Goal: Information Seeking & Learning: Learn about a topic

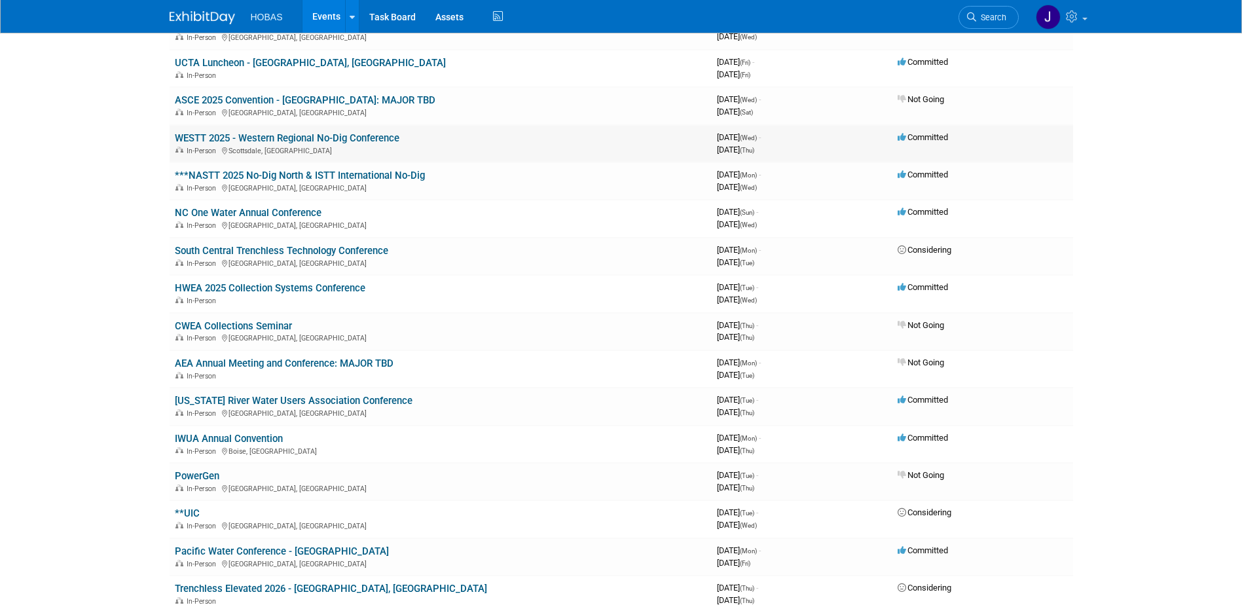
scroll to position [506, 0]
click at [389, 177] on link "***NASTT 2025 No-Dig North & ISTT International No-Dig" at bounding box center [300, 175] width 250 height 12
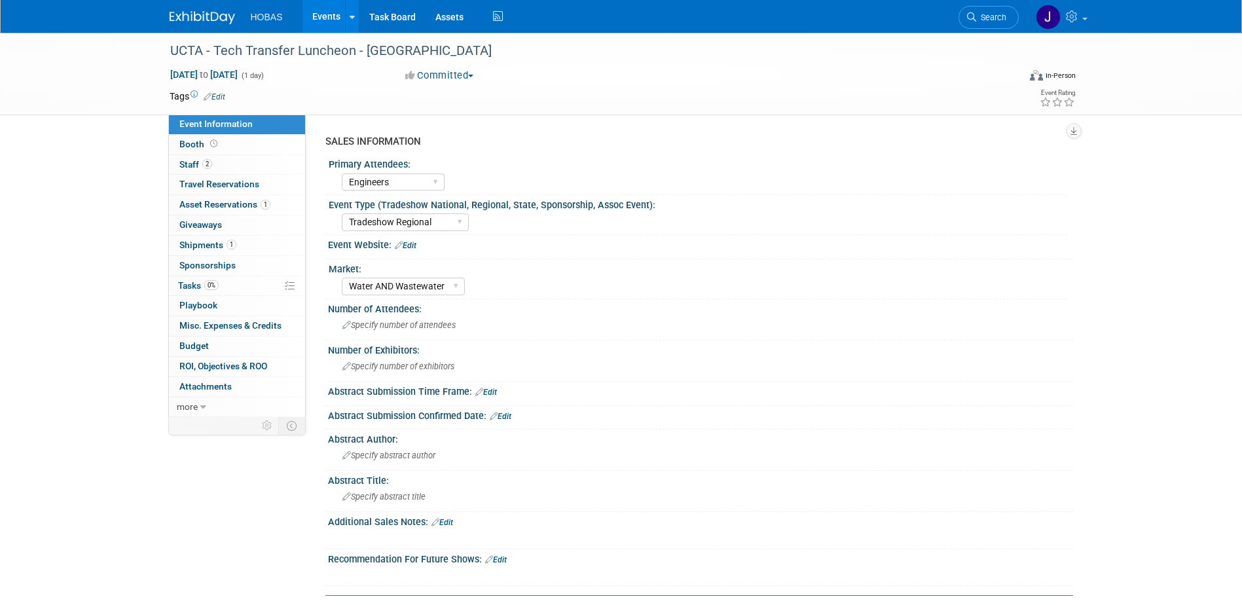
select select "Engineers"
select select "Tradeshow Regional"
select select "Water AND Wastewater"
select select "Exhibiting - Sales Managed - Minimal Marketing Involvement"
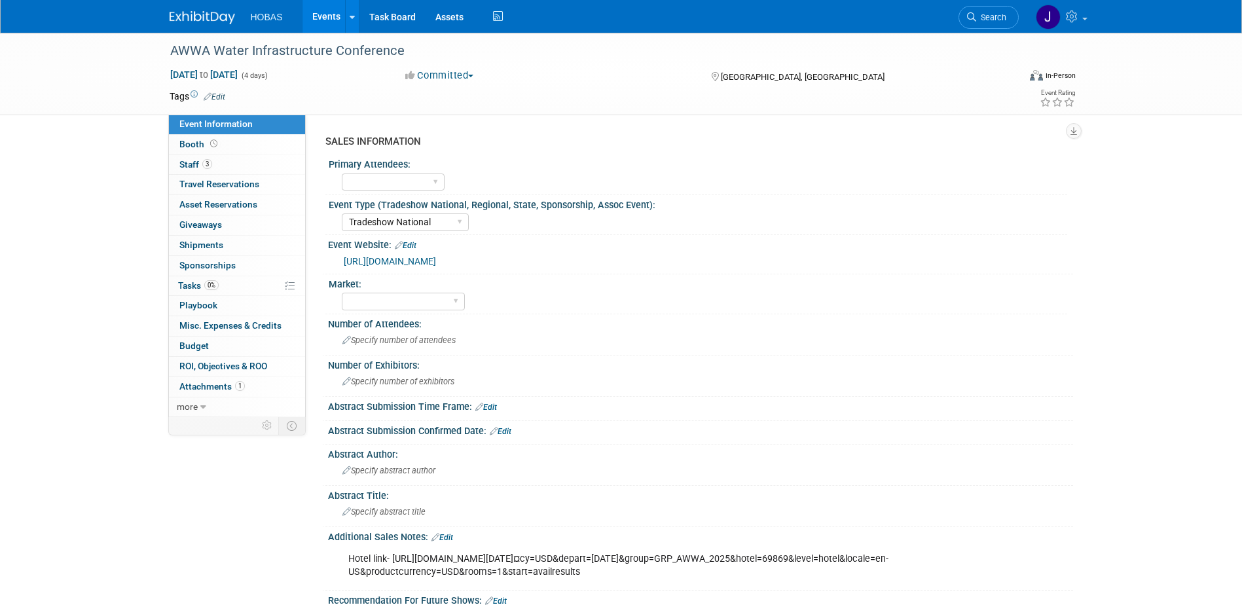
select select "Tradeshow National"
select select "Attending only"
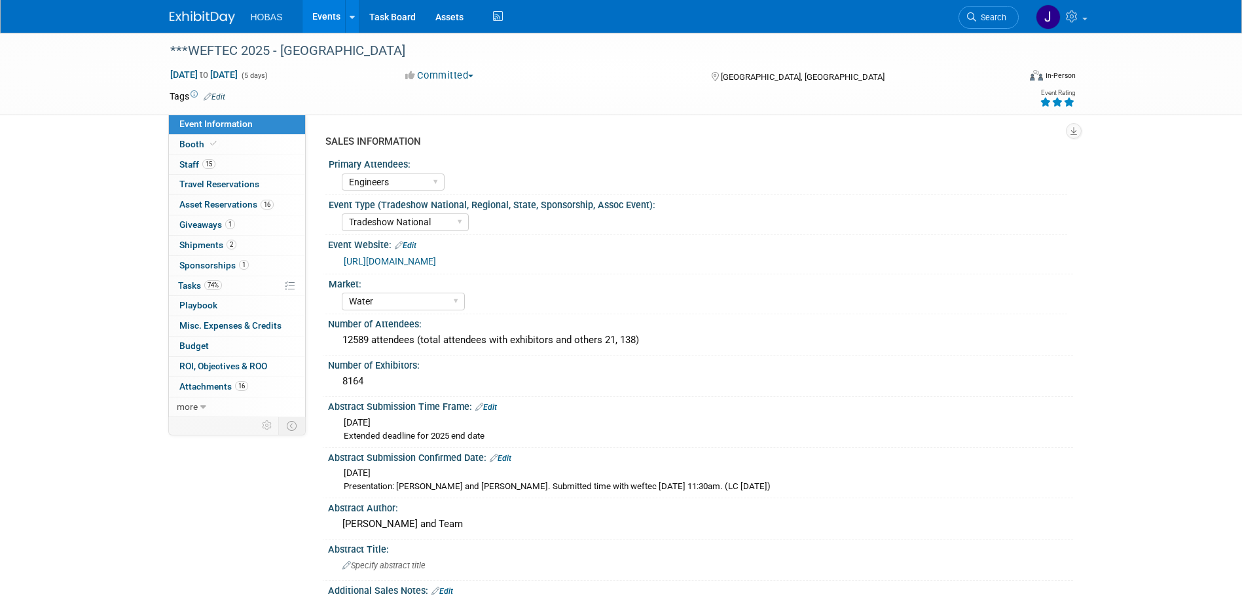
select select "Engineers"
select select "Tradeshow National"
select select "Water"
select select "Exhibiting and Sponsoring"
click at [196, 223] on span "Giveaways 1" at bounding box center [207, 224] width 56 height 10
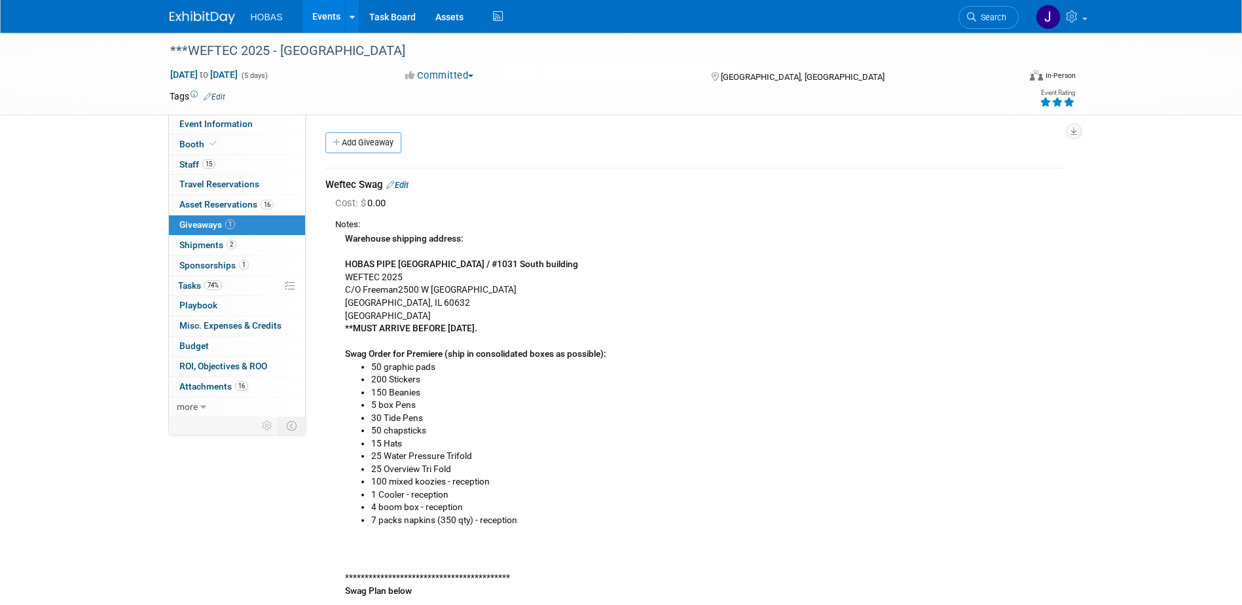
click at [539, 435] on li "50 chapsticks" at bounding box center [717, 430] width 692 height 13
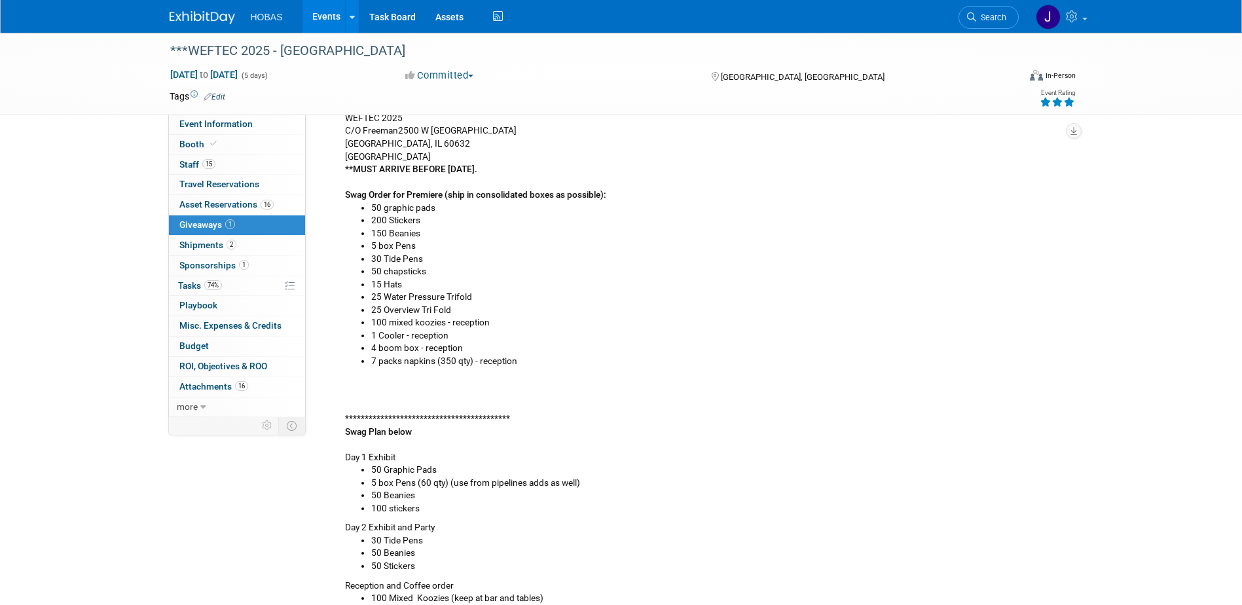
scroll to position [158, 0]
click at [448, 336] on li "1 Cooler - reception" at bounding box center [717, 336] width 692 height 13
click at [393, 334] on li "1 Cooler - reception" at bounding box center [717, 336] width 692 height 13
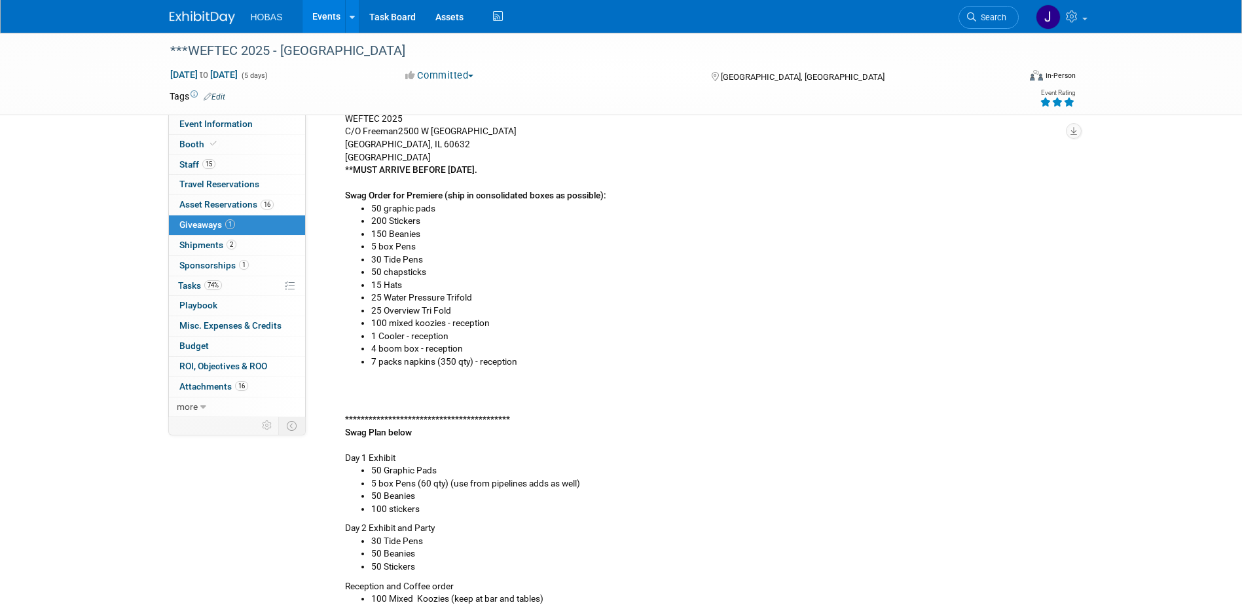
drag, startPoint x: 393, startPoint y: 334, endPoint x: 370, endPoint y: 365, distance: 38.4
click at [370, 365] on ul "50 graphic pads 200 Stickers 150 Beanies 5 box Pens 30 Tide Pens 50 chapsticks …" at bounding box center [704, 285] width 718 height 166
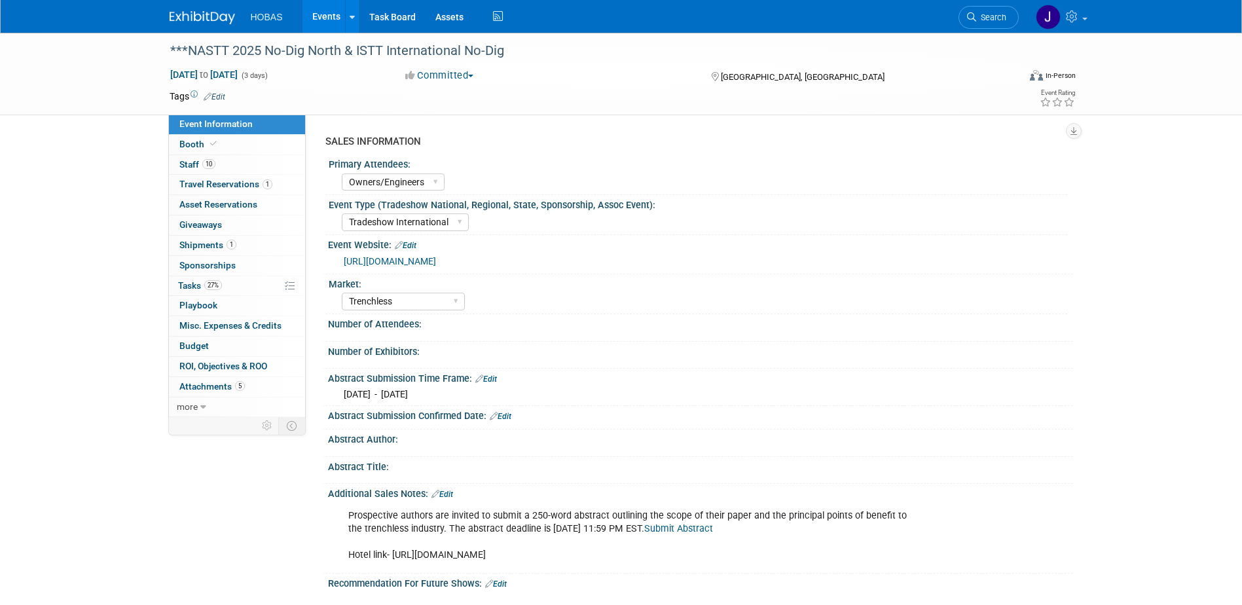
select select "Owners/Engineers"
select select "Tradeshow International"
select select "Trenchless"
select select "Exhibiting"
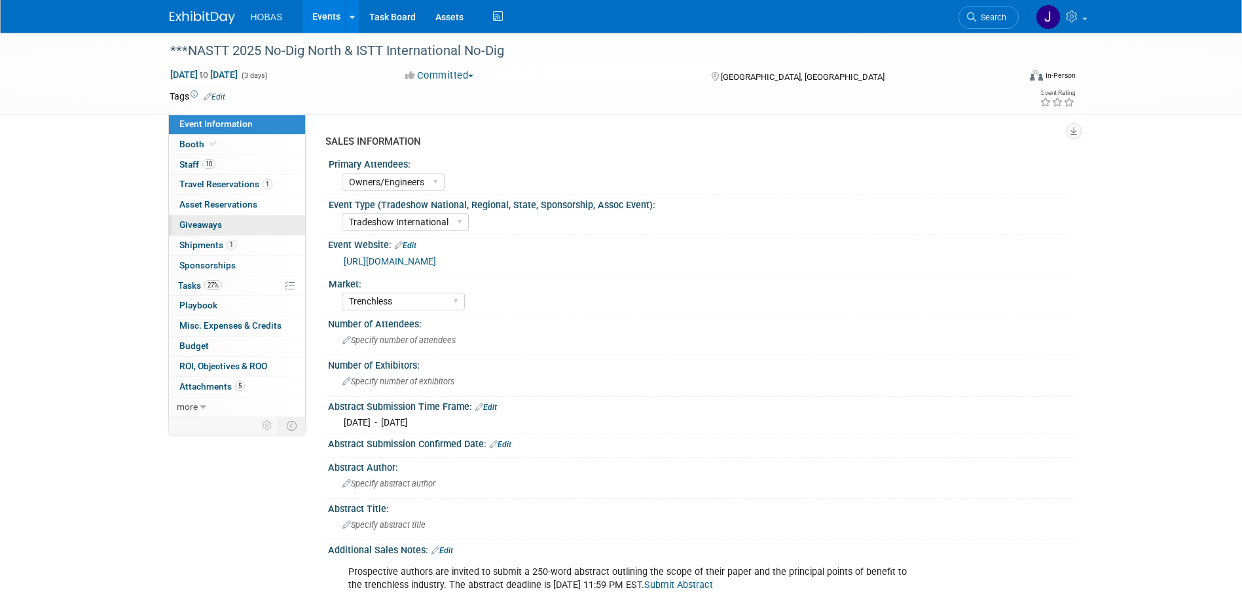
click at [213, 225] on span "Giveaways 0" at bounding box center [200, 224] width 43 height 10
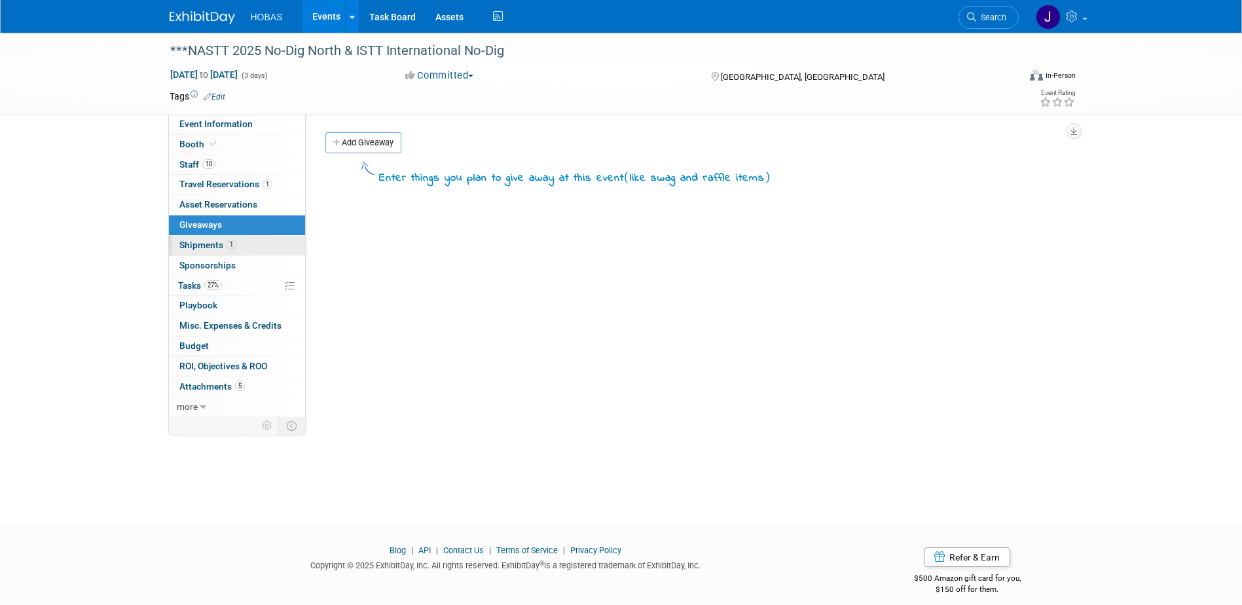
click at [209, 244] on span "Shipments 1" at bounding box center [207, 245] width 57 height 10
